Goal: Check status: Check status

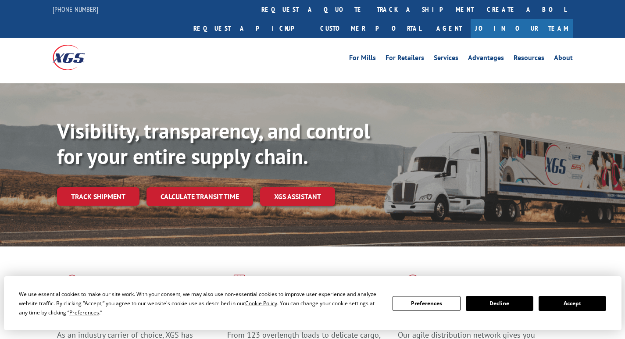
click at [115, 45] on div at bounding box center [118, 57] width 130 height 39
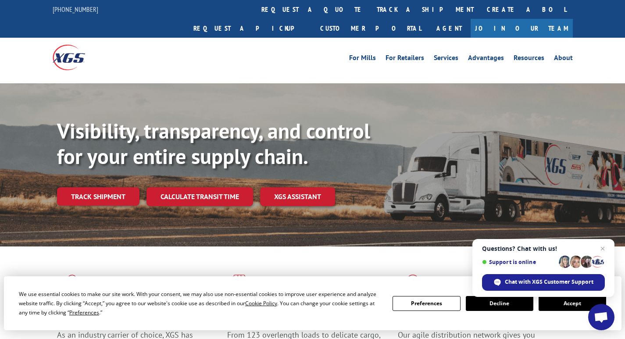
click at [101, 43] on div at bounding box center [118, 57] width 130 height 39
click at [110, 280] on div "We use essential cookies to make our site work. With your consent, we may also …" at bounding box center [313, 304] width 618 height 54
click at [370, 10] on link "track a shipment" at bounding box center [425, 9] width 110 height 19
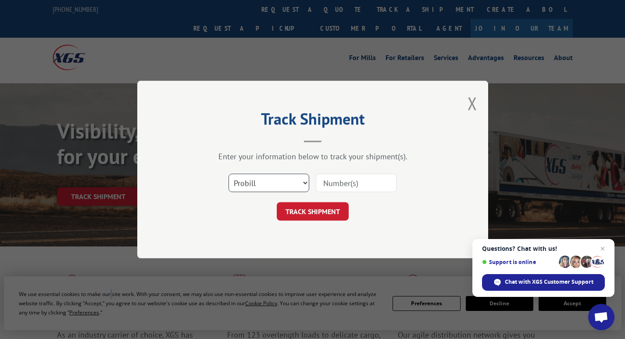
click at [309, 182] on select "Select category... Probill BOL PO" at bounding box center [269, 183] width 81 height 18
click at [345, 185] on input at bounding box center [356, 183] width 81 height 18
click at [346, 182] on input at bounding box center [356, 183] width 81 height 18
paste input "526697265"
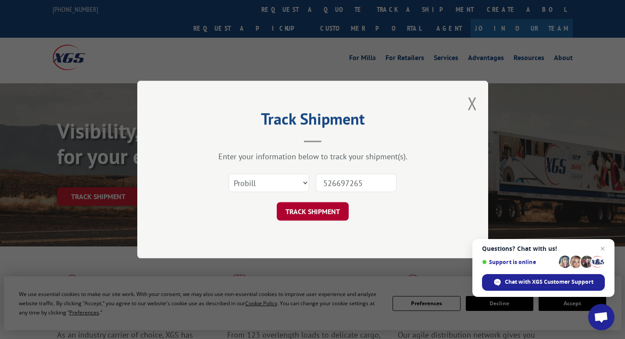
type input "526697265"
click at [324, 212] on button "TRACK SHIPMENT" at bounding box center [313, 211] width 72 height 18
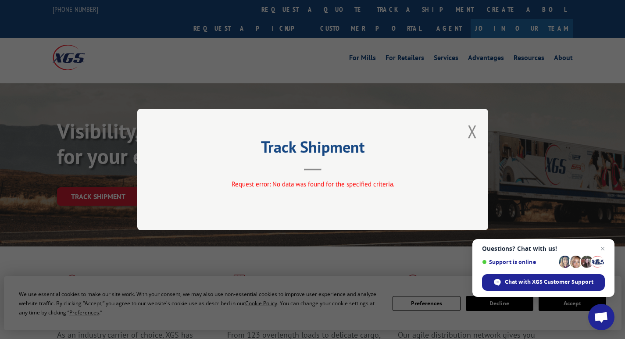
click at [467, 128] on div "Track Shipment Request error: No data was found for the specified criteria." at bounding box center [312, 170] width 351 height 122
click at [478, 130] on div "Track Shipment Request error: No data was found for the specified criteria." at bounding box center [312, 170] width 351 height 122
click at [469, 135] on button "Close modal" at bounding box center [473, 131] width 10 height 23
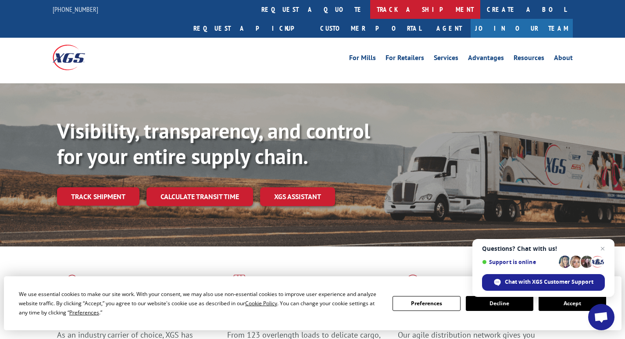
click at [370, 7] on link "track a shipment" at bounding box center [425, 9] width 110 height 19
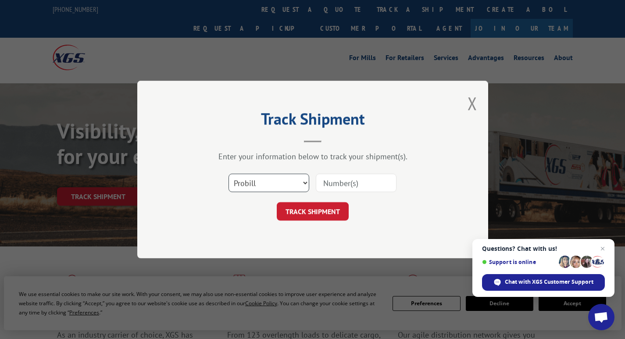
click at [307, 183] on select "Select category... Probill BOL PO" at bounding box center [269, 183] width 81 height 18
select select "bol"
click at [229, 174] on select "Select category... Probill BOL PO" at bounding box center [269, 183] width 81 height 18
click at [341, 181] on input at bounding box center [356, 183] width 81 height 18
paste input "526697265"
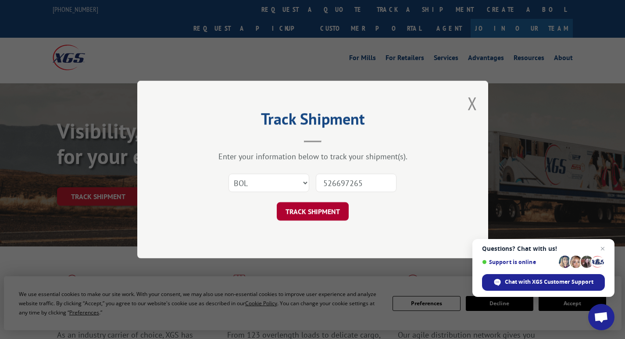
type input "526697265"
click at [317, 212] on button "TRACK SHIPMENT" at bounding box center [313, 211] width 72 height 18
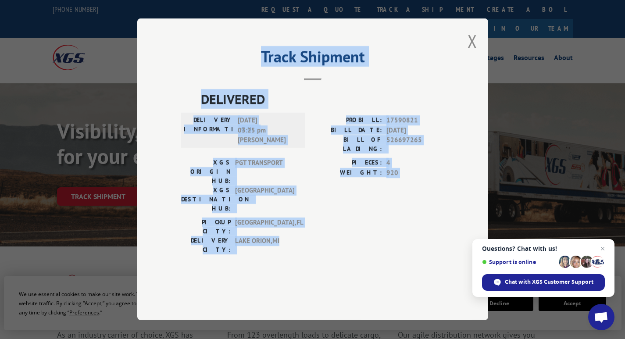
drag, startPoint x: 291, startPoint y: 228, endPoint x: 208, endPoint y: 63, distance: 184.5
click at [208, 63] on div "Track Shipment DELIVERED DELIVERY INFORMATION: [DATE] 03:25 pm [PERSON_NAME]: 1…" at bounding box center [312, 169] width 351 height 302
copy div "Track Shipment DELIVERED DELIVERY INFORMATION: [DATE] 03:25 pm [PERSON_NAME]: 1…"
